Goal: Transaction & Acquisition: Purchase product/service

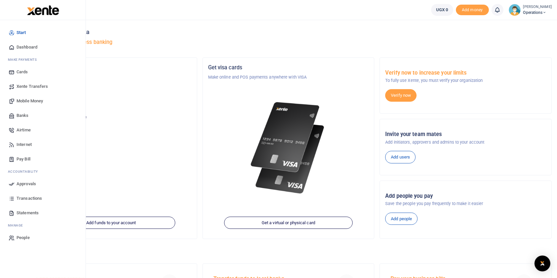
click at [22, 128] on span "Airtime" at bounding box center [24, 130] width 14 height 7
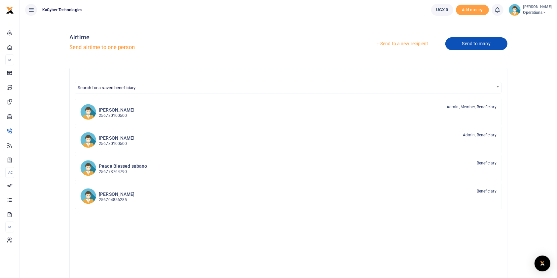
click at [474, 46] on link "Send to many" at bounding box center [476, 43] width 62 height 13
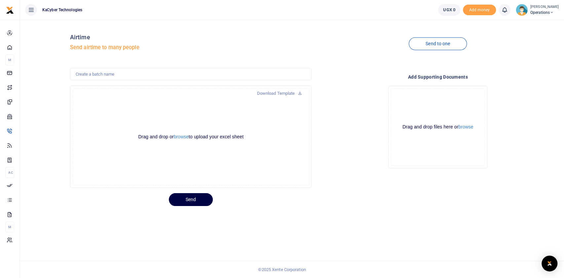
click at [274, 81] on div "Download Template Drop your files here Drag and drop or browse to upload your e…" at bounding box center [190, 128] width 247 height 120
click at [179, 76] on input "text" at bounding box center [191, 74] width 242 height 13
click at [144, 76] on input "text" at bounding box center [191, 74] width 242 height 13
click at [186, 102] on div "Drag and drop or browse to upload your excel sheet Powered by Uppy" at bounding box center [191, 136] width 236 height 97
click at [439, 42] on link "Send to one" at bounding box center [438, 43] width 58 height 13
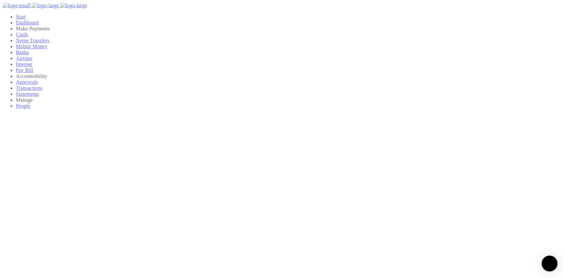
click at [118, 80] on div at bounding box center [282, 139] width 564 height 278
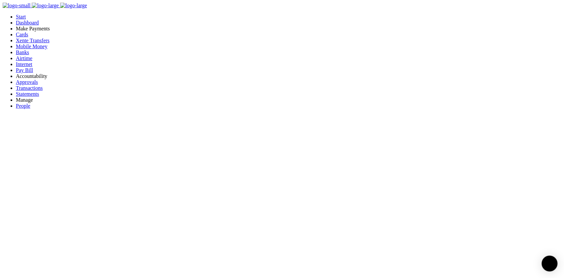
type input "780100500"
type input "[PERSON_NAME]"
type input "780100500"
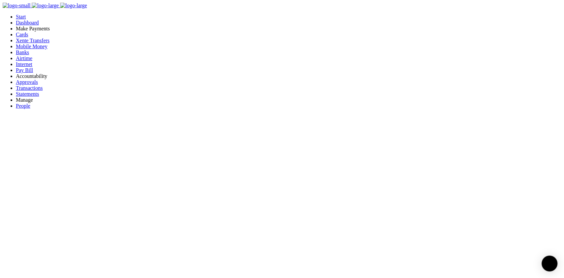
type input "10,000"
type input "Airtime"
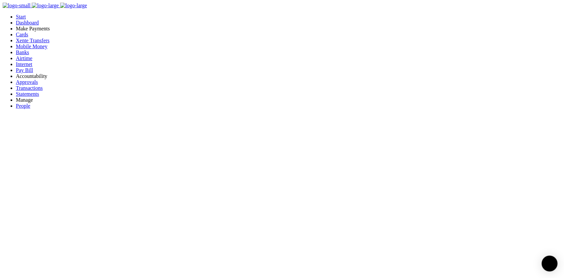
checkbox input "true"
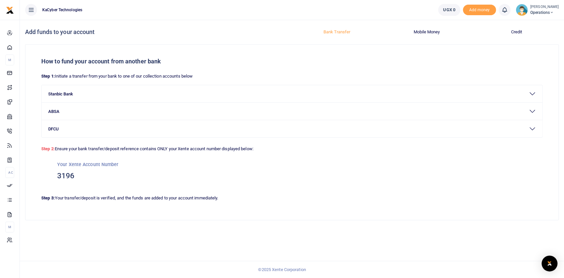
click at [78, 115] on div at bounding box center [282, 139] width 564 height 278
click at [73, 175] on h3 "3196" at bounding box center [291, 176] width 469 height 10
click at [536, 94] on button "Stanbic Bank" at bounding box center [292, 93] width 500 height 17
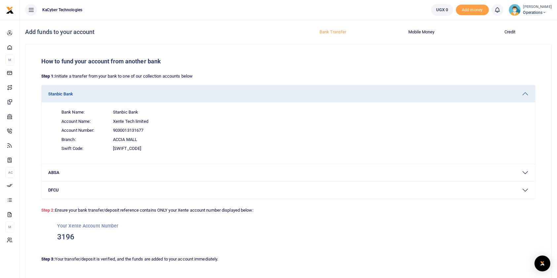
click at [143, 77] on p "Step 1: Initiate a transfer from your bank to one of our collection accounts be…" at bounding box center [288, 76] width 494 height 7
click at [424, 29] on button "Mobile Money" at bounding box center [421, 32] width 81 height 11
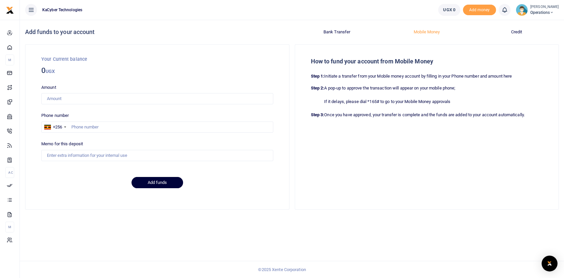
click at [148, 184] on button "Add funds" at bounding box center [157, 182] width 52 height 11
click at [109, 106] on div "Amount Amount is required. Phone number +256 Uganda +256 Memo for this deposit" at bounding box center [157, 122] width 237 height 77
click at [101, 100] on input "Amount" at bounding box center [157, 98] width 232 height 11
type input "10,000"
click at [98, 130] on input "text" at bounding box center [157, 127] width 232 height 11
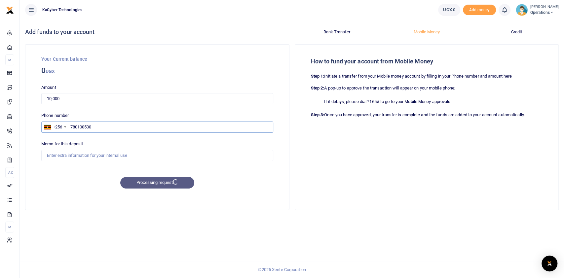
type input "780100500"
click at [84, 157] on input "Memo for this deposit" at bounding box center [157, 155] width 232 height 11
click at [72, 153] on input "Internet for STI Project" at bounding box center [157, 155] width 232 height 11
type input "Internet for Project"
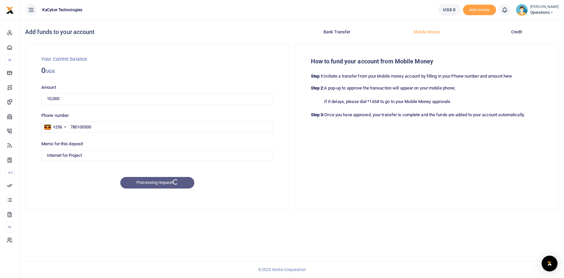
click at [157, 182] on div "Processing request" at bounding box center [157, 183] width 237 height 12
click at [152, 181] on div "Processing request" at bounding box center [157, 183] width 237 height 12
click at [125, 101] on input "10,000" at bounding box center [157, 98] width 232 height 11
click at [84, 69] on h3 "0 UGX" at bounding box center [157, 71] width 232 height 11
click at [97, 124] on input "780100500" at bounding box center [157, 127] width 232 height 11
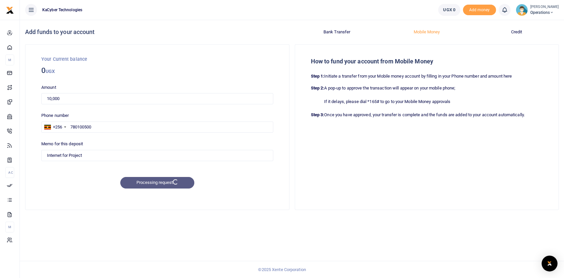
click at [83, 145] on label "Memo for this deposit" at bounding box center [62, 144] width 42 height 7
click at [84, 150] on input "Internet for Project" at bounding box center [157, 155] width 232 height 11
click at [94, 157] on input "Internet for Project" at bounding box center [157, 155] width 232 height 11
click at [164, 182] on div "Processing request" at bounding box center [157, 183] width 237 height 12
click at [335, 31] on button "Bank Transfer" at bounding box center [337, 32] width 82 height 11
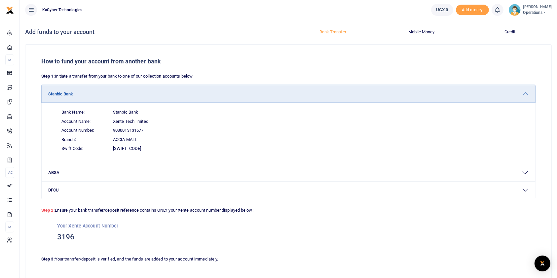
click at [525, 92] on button "Stanbic Bank" at bounding box center [288, 93] width 493 height 17
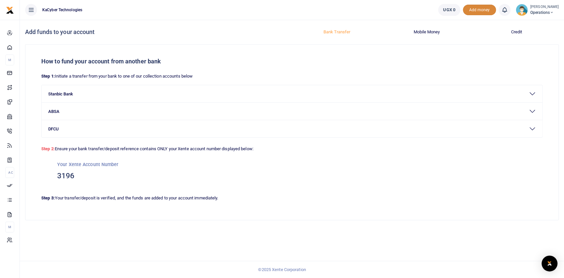
click at [474, 9] on span "Add money" at bounding box center [479, 10] width 33 height 11
click at [81, 118] on div at bounding box center [282, 139] width 564 height 278
click at [93, 93] on button "Stanbic Bank" at bounding box center [292, 93] width 500 height 17
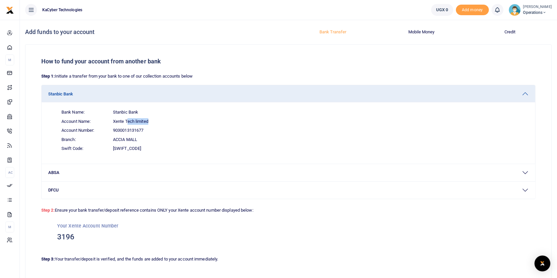
drag, startPoint x: 128, startPoint y: 119, endPoint x: 177, endPoint y: 124, distance: 49.8
click at [177, 124] on span "Account Name: Xente Tech limited" at bounding box center [292, 121] width 472 height 9
drag, startPoint x: 521, startPoint y: 35, endPoint x: 515, endPoint y: 34, distance: 6.0
click at [519, 35] on button "Credit" at bounding box center [510, 32] width 81 height 11
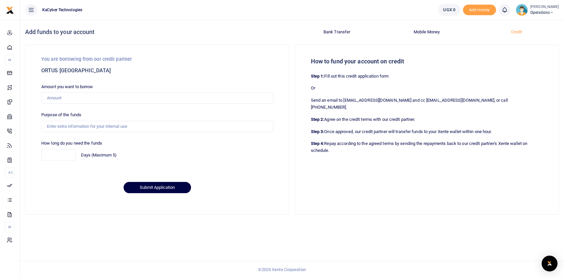
click at [423, 31] on button "Mobile Money" at bounding box center [426, 32] width 82 height 11
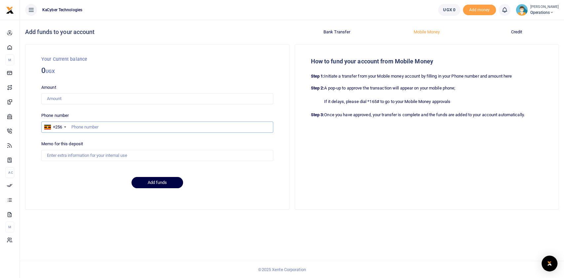
click at [89, 126] on input "text" at bounding box center [157, 127] width 232 height 11
click at [127, 94] on input "Amount" at bounding box center [157, 98] width 232 height 11
drag, startPoint x: 257, startPoint y: 223, endPoint x: 251, endPoint y: 210, distance: 14.5
click at [257, 223] on div "How to fund your account from another bank Step 1: Initiate a transfer from you…" at bounding box center [291, 134] width 539 height 181
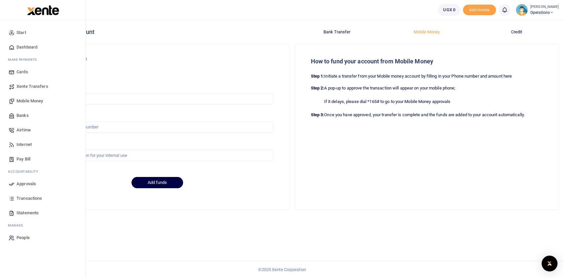
click at [36, 50] on span "Dashboard" at bounding box center [27, 47] width 21 height 7
click at [30, 146] on span "Internet" at bounding box center [24, 144] width 15 height 7
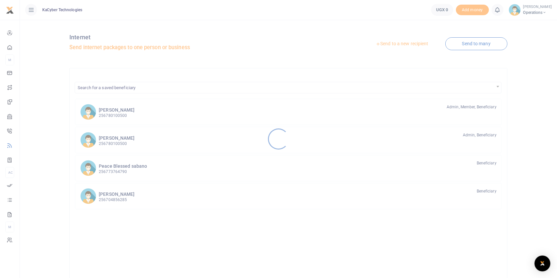
click at [124, 116] on div at bounding box center [278, 139] width 557 height 278
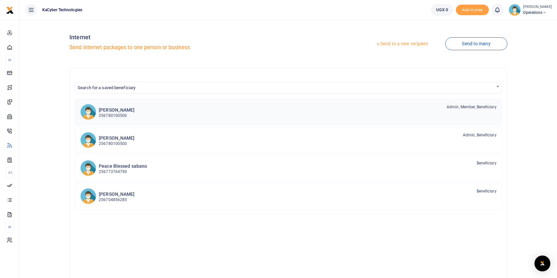
click at [117, 111] on h6 "[PERSON_NAME]" at bounding box center [117, 110] width 36 height 6
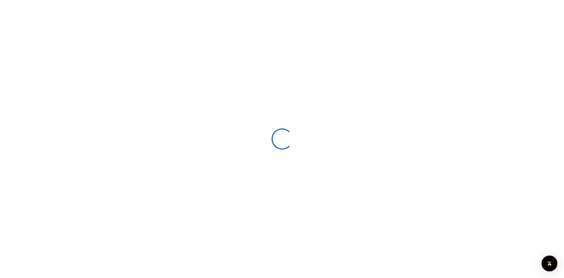
select select
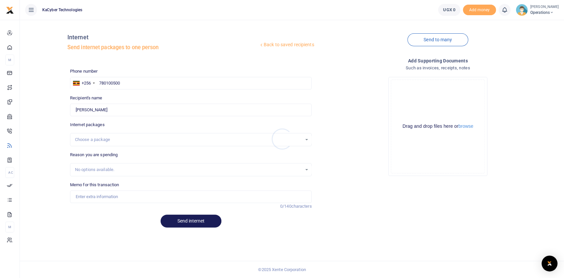
click at [103, 143] on div at bounding box center [282, 139] width 564 height 278
click at [108, 137] on div "Choose a package" at bounding box center [188, 139] width 227 height 7
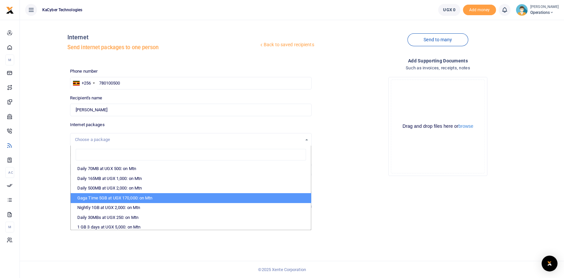
scroll to position [158, 0]
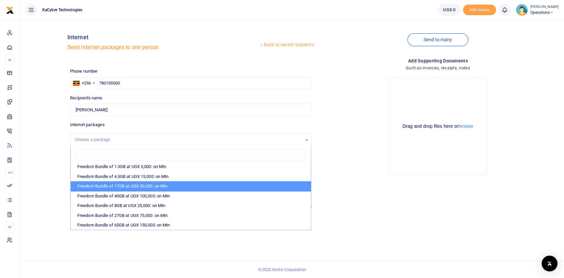
click at [121, 185] on li "Freedom Bundle of 17GB at UGX 50,000: on Mtn" at bounding box center [191, 186] width 240 height 10
select select "CXpJYDqUGIMMdw3YXKilkHgDfDdQtk95lGs21rsV6my431jddqwCdQ=="
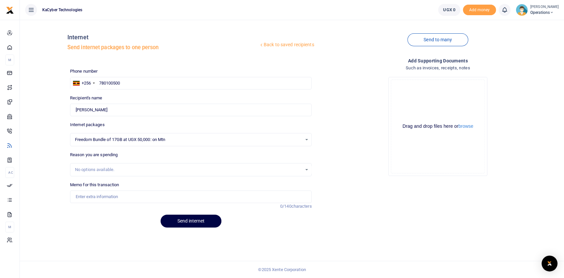
click at [148, 163] on div "No options available." at bounding box center [191, 169] width 242 height 13
click at [146, 173] on div "No options available." at bounding box center [190, 169] width 241 height 7
click at [150, 165] on div "No options available." at bounding box center [191, 169] width 242 height 13
click at [304, 167] on div "No options available." at bounding box center [190, 169] width 241 height 7
click at [124, 206] on div "Memo for this transaction Reason is required. 0/140 characters" at bounding box center [190, 196] width 247 height 28
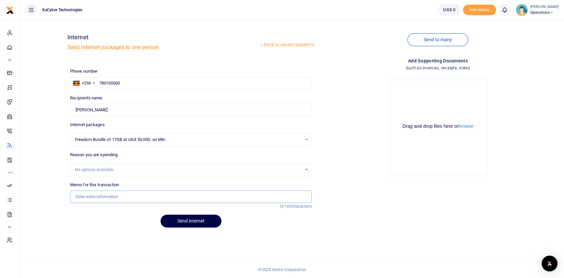
click at [123, 194] on input "Memo for this transaction" at bounding box center [191, 197] width 242 height 13
click at [107, 195] on input "Airtime" at bounding box center [191, 197] width 242 height 13
click at [81, 197] on input "Airtime for Homeland" at bounding box center [191, 197] width 242 height 13
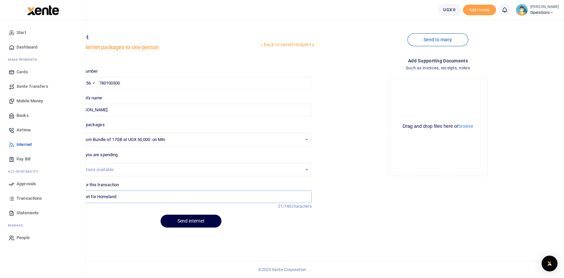
type input "internet for Homeland"
click at [34, 199] on span "Transactions" at bounding box center [29, 198] width 25 height 7
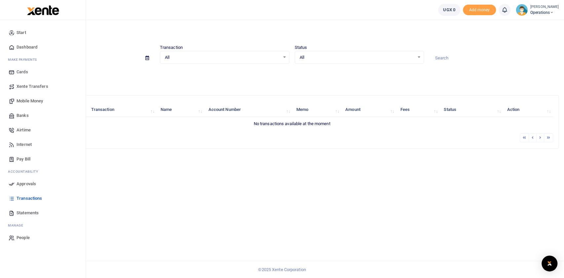
click at [23, 238] on span "People" at bounding box center [23, 237] width 13 height 7
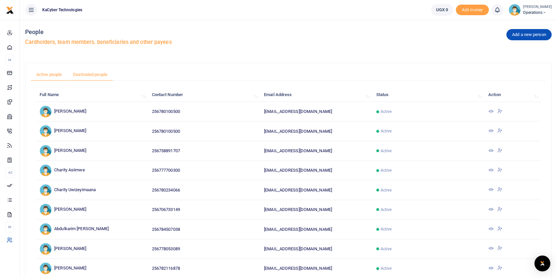
click at [88, 76] on link "Deativated people" at bounding box center [90, 74] width 46 height 13
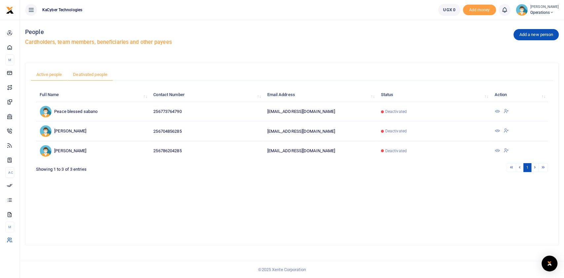
click at [56, 73] on link "Active people" at bounding box center [49, 74] width 37 height 13
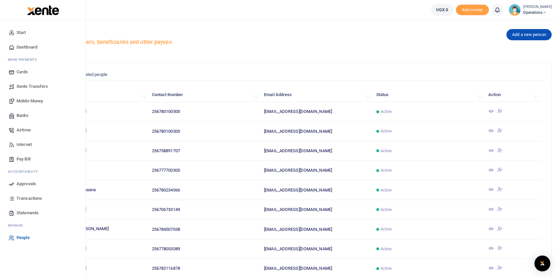
click at [31, 196] on span "Transactions" at bounding box center [29, 198] width 25 height 7
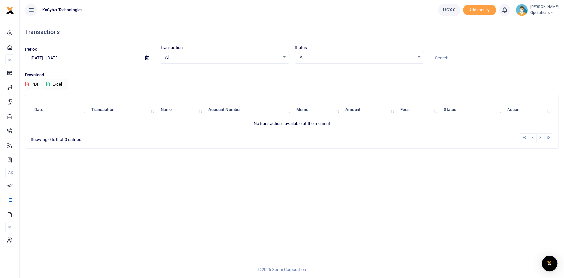
click at [213, 61] on div "All Select an option... All Airtime Internet Utilities Invoices Mobile Money Pa…" at bounding box center [224, 57] width 129 height 13
click at [360, 61] on div "All Select an option... All Processing Successful Pending Declined Failed" at bounding box center [359, 57] width 129 height 13
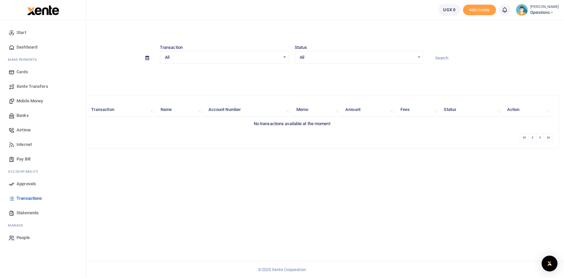
click at [26, 157] on span "Pay Bill" at bounding box center [24, 159] width 14 height 7
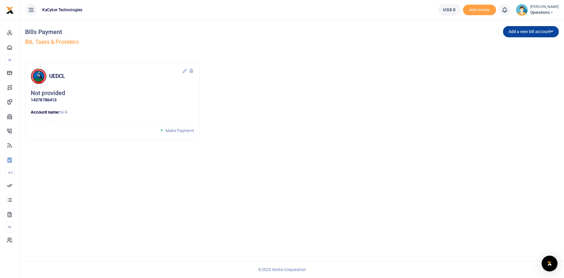
click at [525, 30] on button "Add a new bill account" at bounding box center [531, 31] width 56 height 11
